Goal: Task Accomplishment & Management: Complete application form

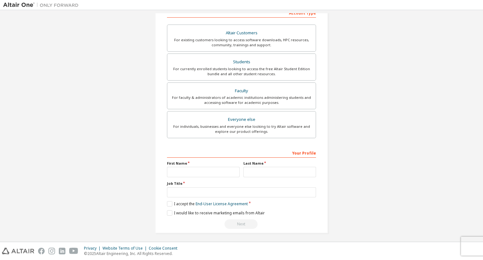
scroll to position [107, 0]
click at [177, 191] on input "text" at bounding box center [241, 191] width 149 height 10
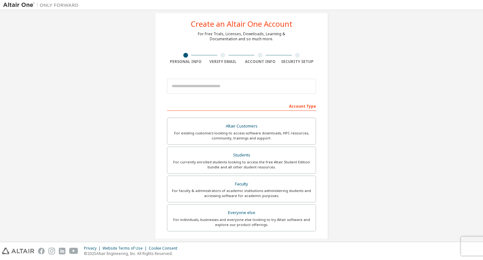
scroll to position [0, 0]
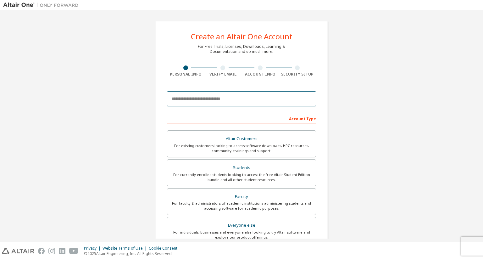
click at [196, 103] on input "email" at bounding box center [241, 98] width 149 height 15
type input "**********"
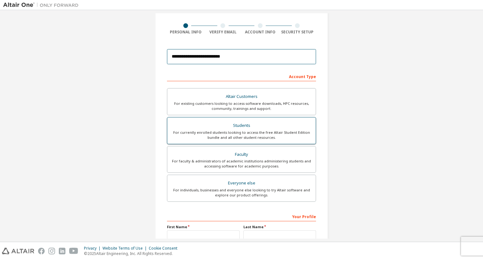
scroll to position [31, 0]
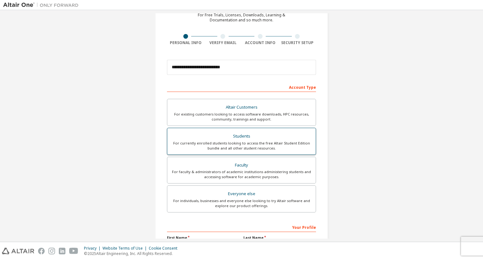
click at [267, 138] on div "Students" at bounding box center [241, 136] width 141 height 9
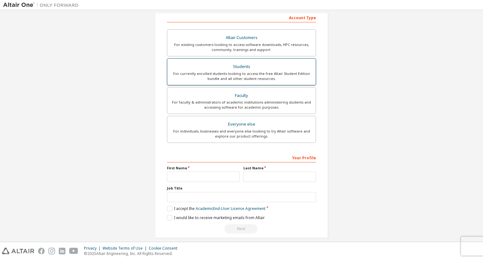
scroll to position [107, 0]
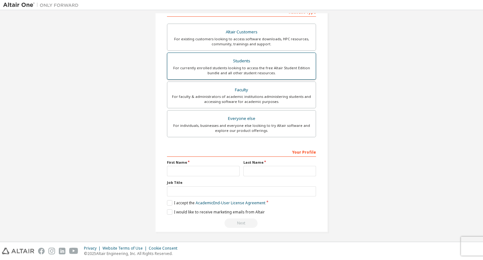
click at [244, 66] on div "For currently enrolled students looking to access the free Altair Student Editi…" at bounding box center [241, 70] width 141 height 10
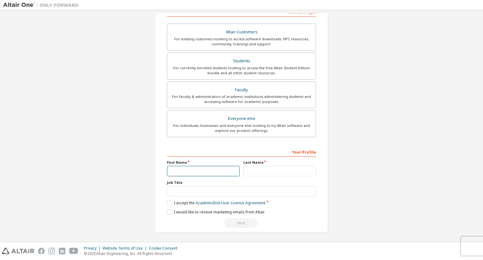
click at [207, 168] on input "text" at bounding box center [203, 171] width 73 height 10
click at [195, 167] on input "text" at bounding box center [203, 171] width 73 height 10
type input "**********"
type input "*"
type input "**********"
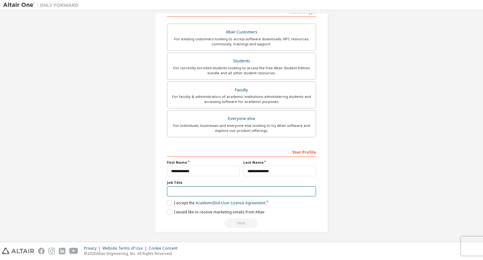
click at [212, 190] on input "text" at bounding box center [241, 191] width 149 height 10
type input "*"
type input "*******"
click at [168, 200] on label "I accept the Academic End-User License Agreement" at bounding box center [216, 202] width 98 height 5
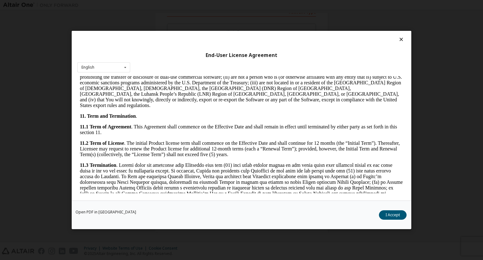
scroll to position [1031, 0]
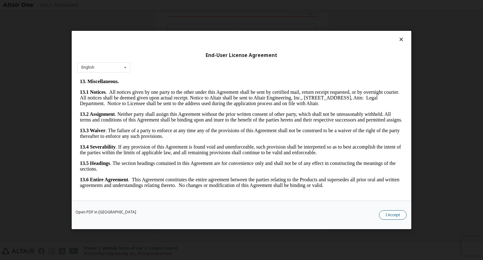
click at [385, 214] on button "I Accept" at bounding box center [393, 214] width 28 height 9
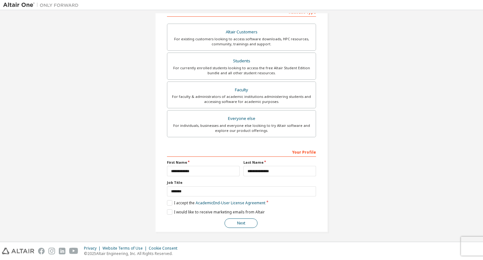
click at [241, 222] on button "Next" at bounding box center [240, 222] width 33 height 9
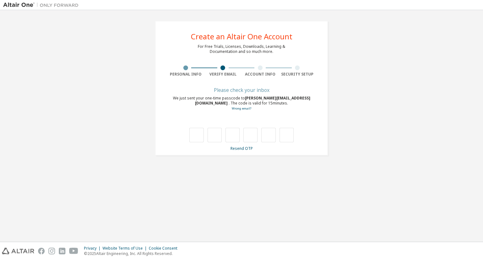
scroll to position [0, 0]
type input "*"
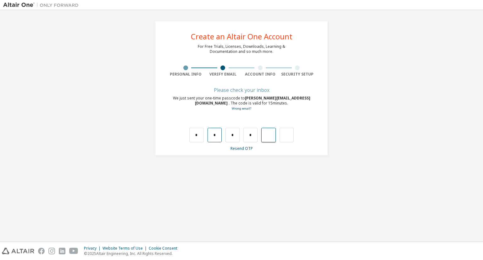
type input "*"
